Goal: Navigation & Orientation: Find specific page/section

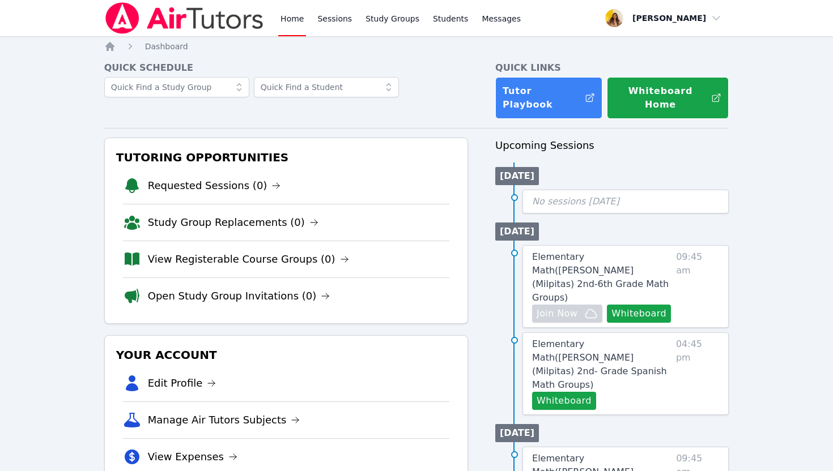
click at [790, 31] on nav "Home Sessions Study Groups Students Messages Open user menu [PERSON_NAME] Open …" at bounding box center [416, 18] width 833 height 36
click at [695, 25] on span "button" at bounding box center [664, 18] width 124 height 25
click at [636, 42] on link "Profile" at bounding box center [667, 44] width 109 height 20
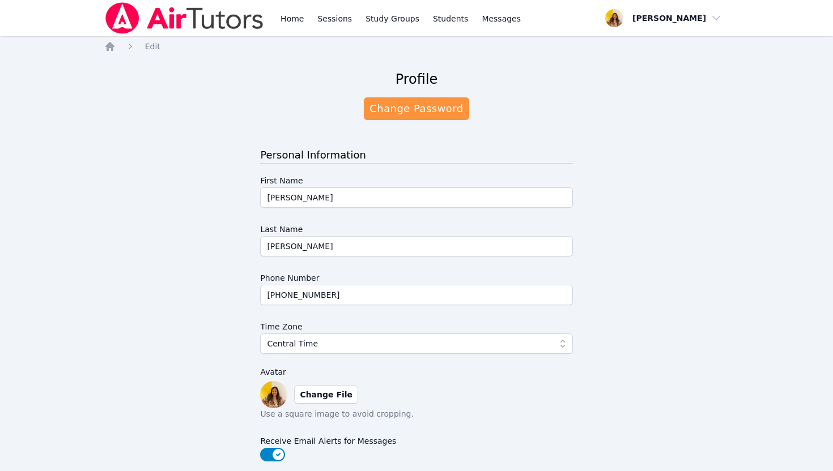
click at [678, 23] on span "button" at bounding box center [664, 18] width 124 height 25
click at [286, 17] on link "Home" at bounding box center [292, 18] width 28 height 36
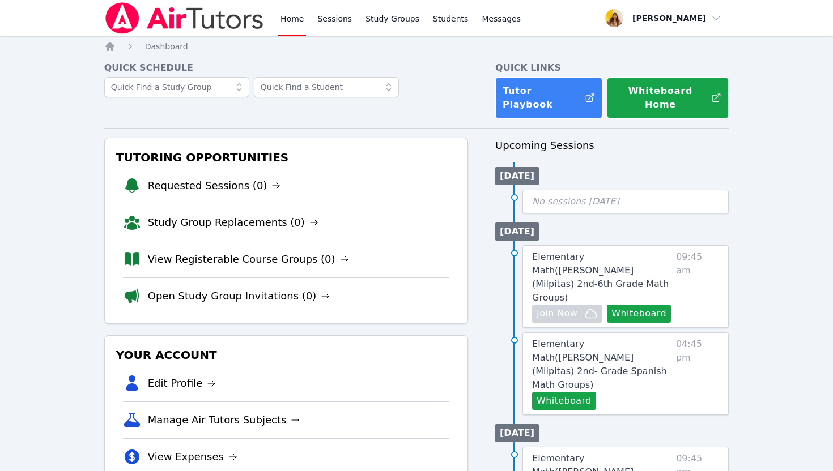
click at [207, 20] on img at bounding box center [184, 18] width 160 height 32
click at [111, 41] on icon "Breadcrumb" at bounding box center [109, 46] width 11 height 11
click at [333, 19] on link "Sessions" at bounding box center [334, 18] width 39 height 36
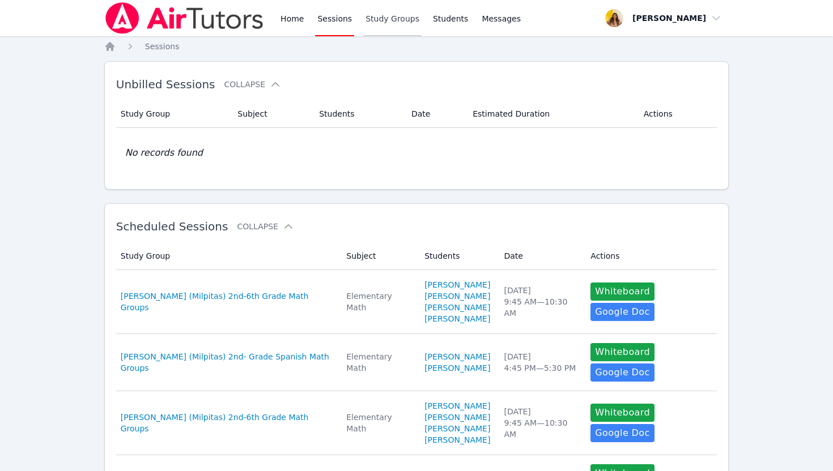
click at [391, 18] on link "Study Groups" at bounding box center [392, 18] width 58 height 36
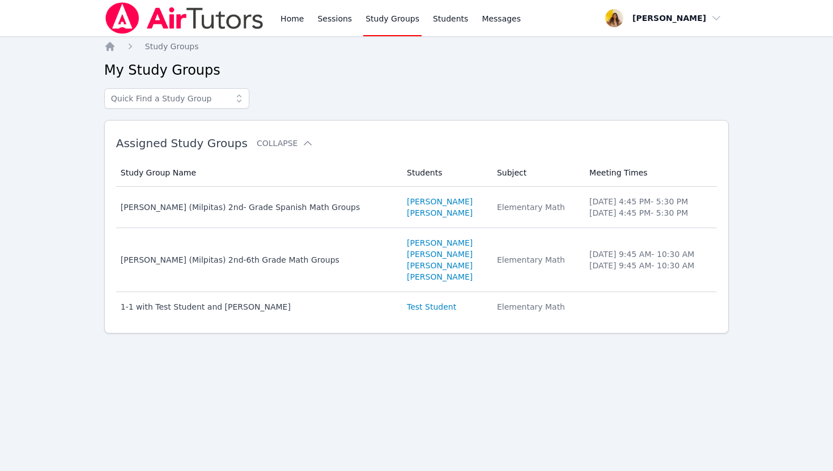
click at [211, 28] on img at bounding box center [184, 18] width 160 height 32
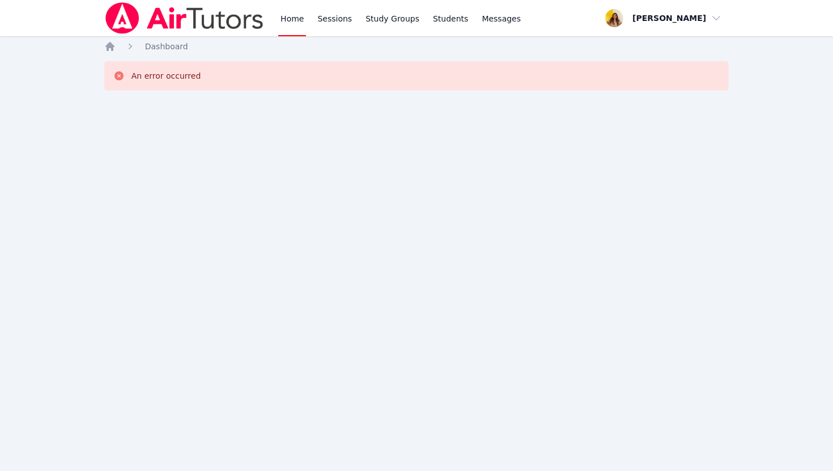
click at [211, 28] on img at bounding box center [184, 18] width 160 height 32
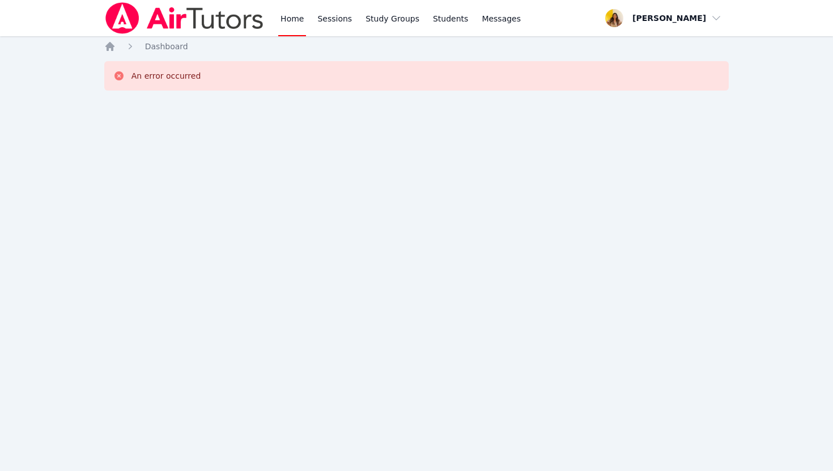
click at [211, 28] on img at bounding box center [184, 18] width 160 height 32
click at [303, 22] on link "Home" at bounding box center [292, 18] width 28 height 36
click at [421, 190] on div "Home Sessions Study Groups Students Messages Open user menu [PERSON_NAME] Open …" at bounding box center [416, 235] width 833 height 471
